Goal: Task Accomplishment & Management: Complete application form

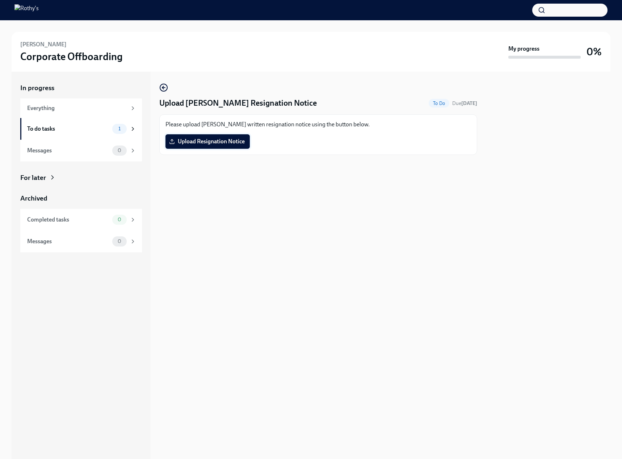
click at [194, 148] on label "Upload Resignation Notice" at bounding box center [207, 141] width 84 height 14
click at [0, 0] on input "Upload Resignation Notice" at bounding box center [0, 0] width 0 height 0
click at [198, 144] on span "Upload Resignation Notice" at bounding box center [207, 141] width 74 height 7
click at [0, 0] on input "Upload Resignation Notice" at bounding box center [0, 0] width 0 height 0
click at [244, 143] on span "[PERSON_NAME] - Notice of Resignation.pdf" at bounding box center [231, 141] width 122 height 7
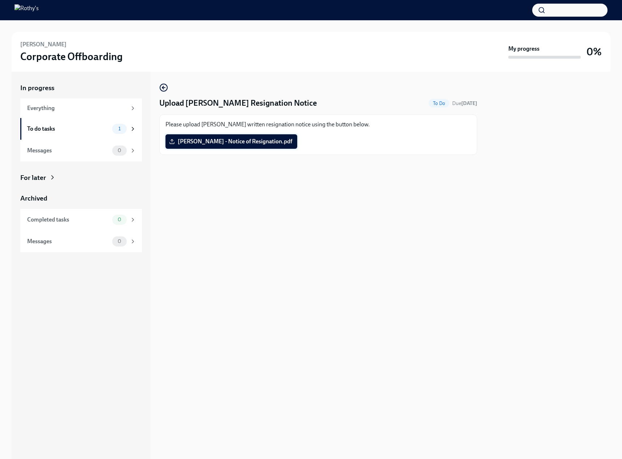
click at [0, 0] on input "[PERSON_NAME] - Notice of Resignation.pdf" at bounding box center [0, 0] width 0 height 0
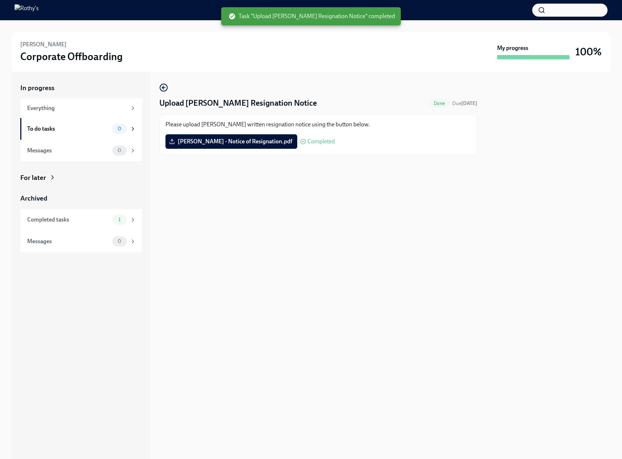
click at [308, 205] on div "Upload [PERSON_NAME] Resignation Notice Done Due [DATE] Please upload [PERSON_N…" at bounding box center [318, 265] width 318 height 387
click at [158, 82] on div "In progress Everything To do tasks 0 Messages 0 For later Archived Completed ta…" at bounding box center [311, 265] width 598 height 387
click at [160, 85] on icon "button" at bounding box center [163, 87] width 9 height 9
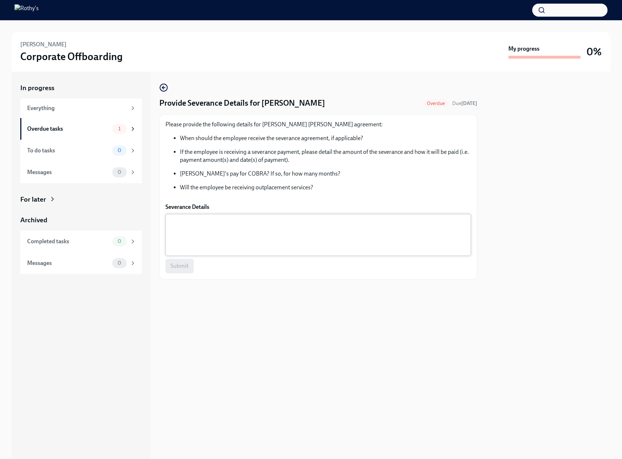
click at [203, 240] on textarea "Severance Details" at bounding box center [318, 234] width 297 height 35
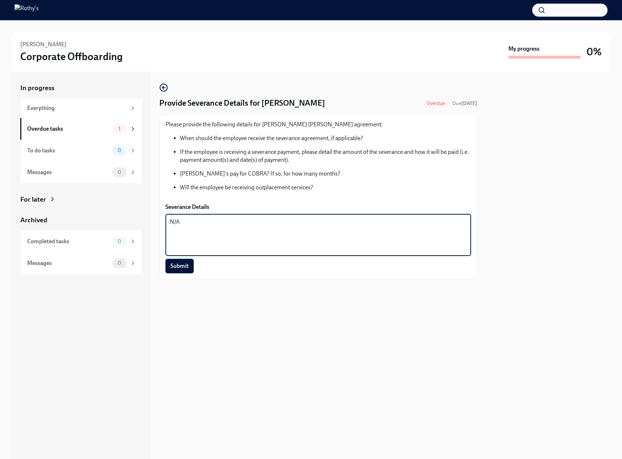
type textarea "N/A"
click at [184, 264] on span "Submit" at bounding box center [179, 265] width 18 height 7
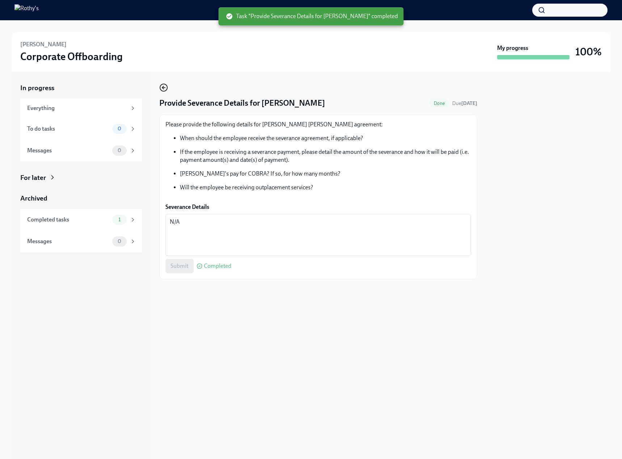
click at [161, 84] on icon "button" at bounding box center [163, 87] width 9 height 9
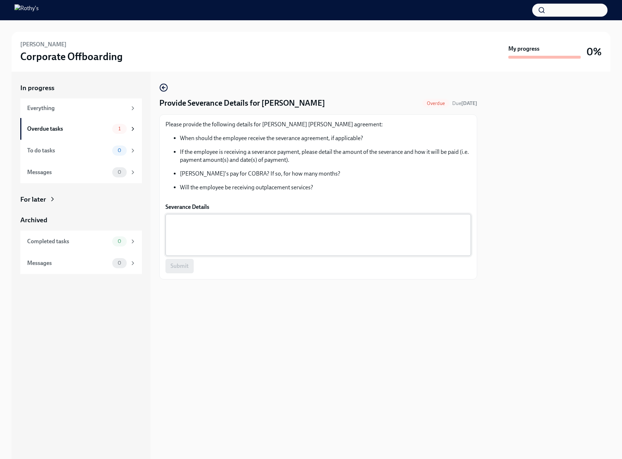
click at [203, 228] on textarea "Severance Details" at bounding box center [318, 234] width 297 height 35
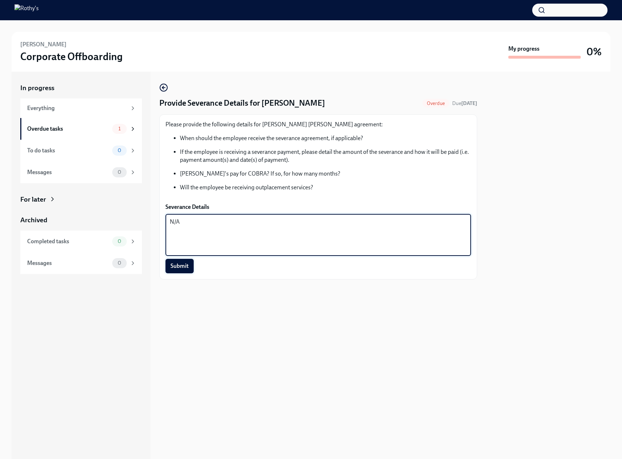
type textarea "N/A"
click at [179, 270] on button "Submit" at bounding box center [179, 266] width 28 height 14
